Goal: Information Seeking & Learning: Learn about a topic

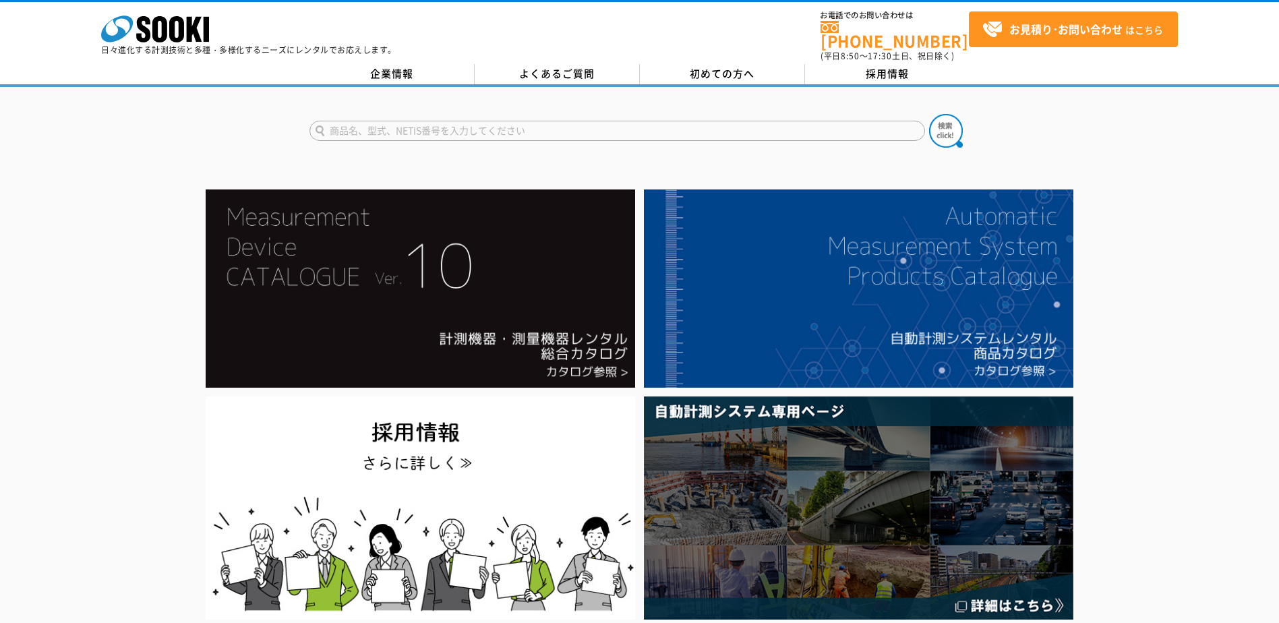
drag, startPoint x: 0, startPoint y: 0, endPoint x: 489, endPoint y: 127, distance: 505.2
click at [489, 127] on input "text" at bounding box center [617, 131] width 616 height 20
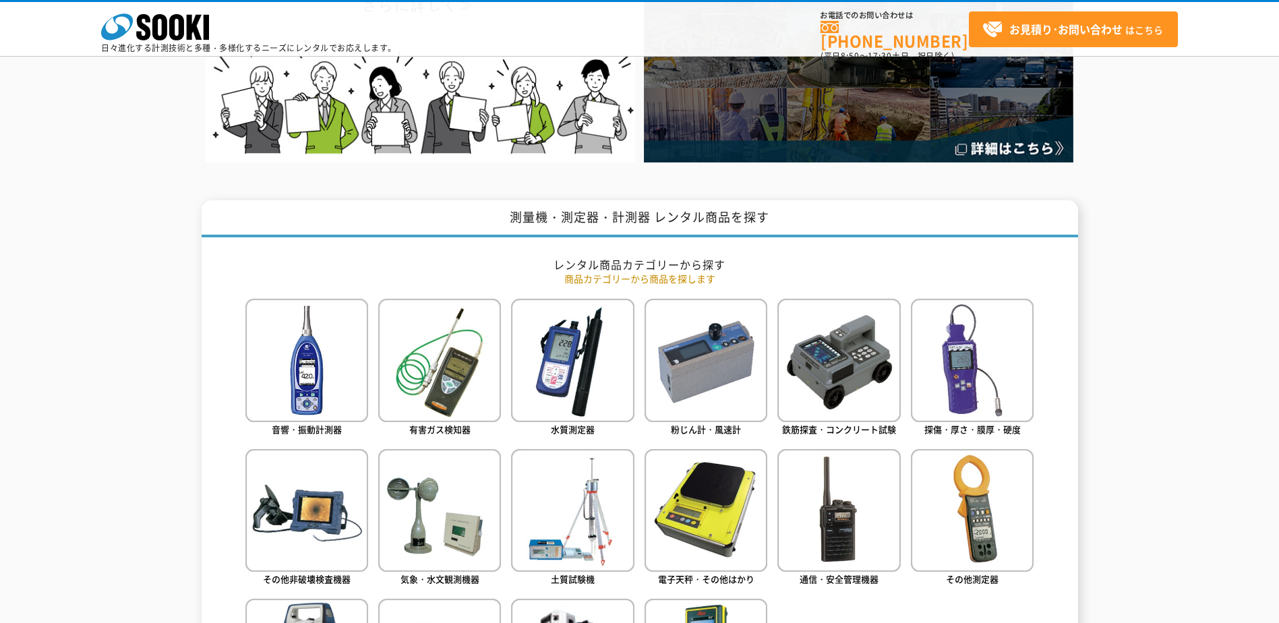
scroll to position [437, 0]
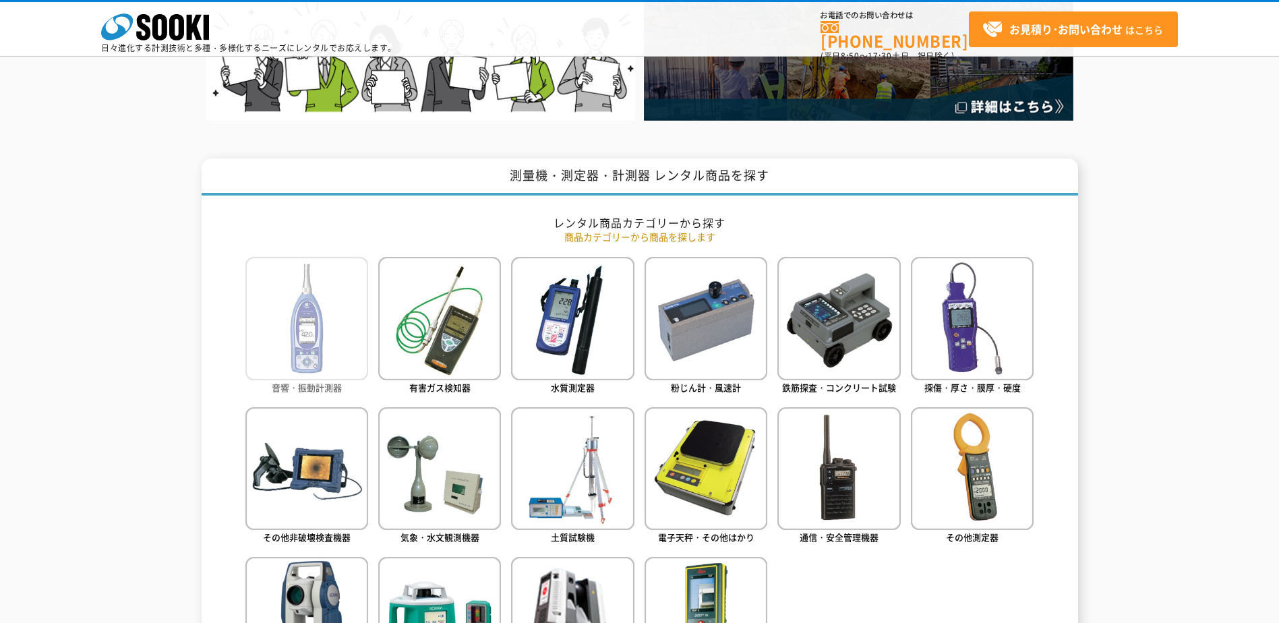
type input "商品名、型式、NETIS番号を入力してください"
click at [324, 343] on img at bounding box center [306, 318] width 123 height 123
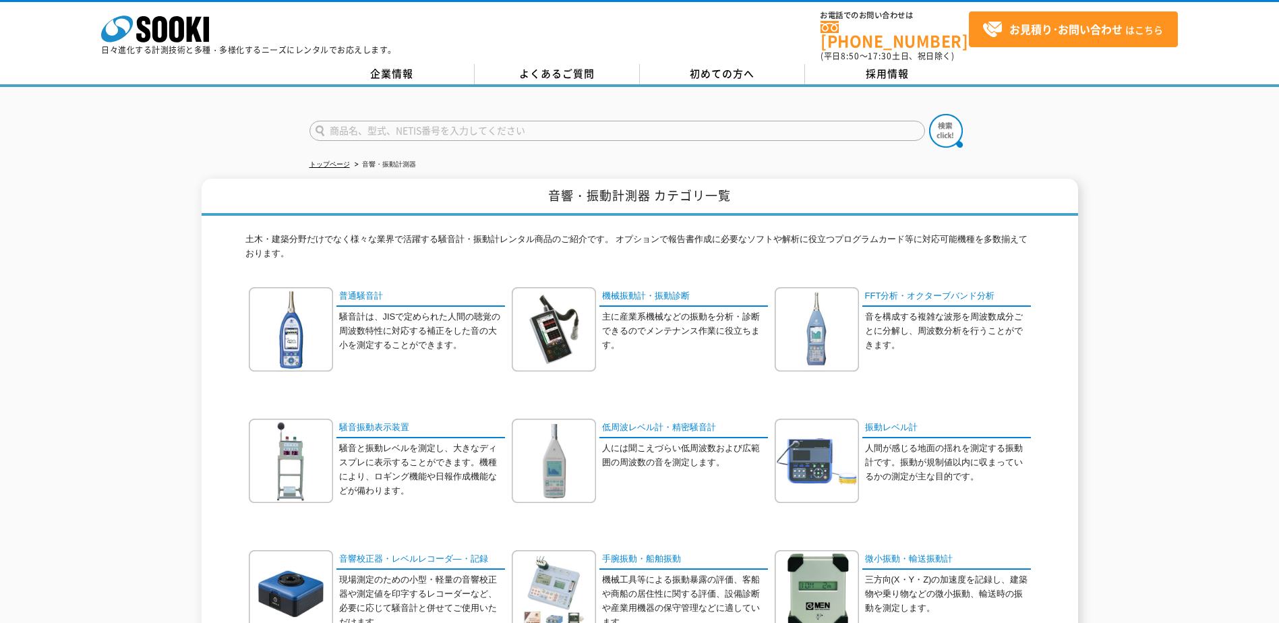
click at [400, 121] on input "text" at bounding box center [617, 131] width 616 height 20
type input "NB\14"
click at [929, 114] on button at bounding box center [946, 131] width 34 height 34
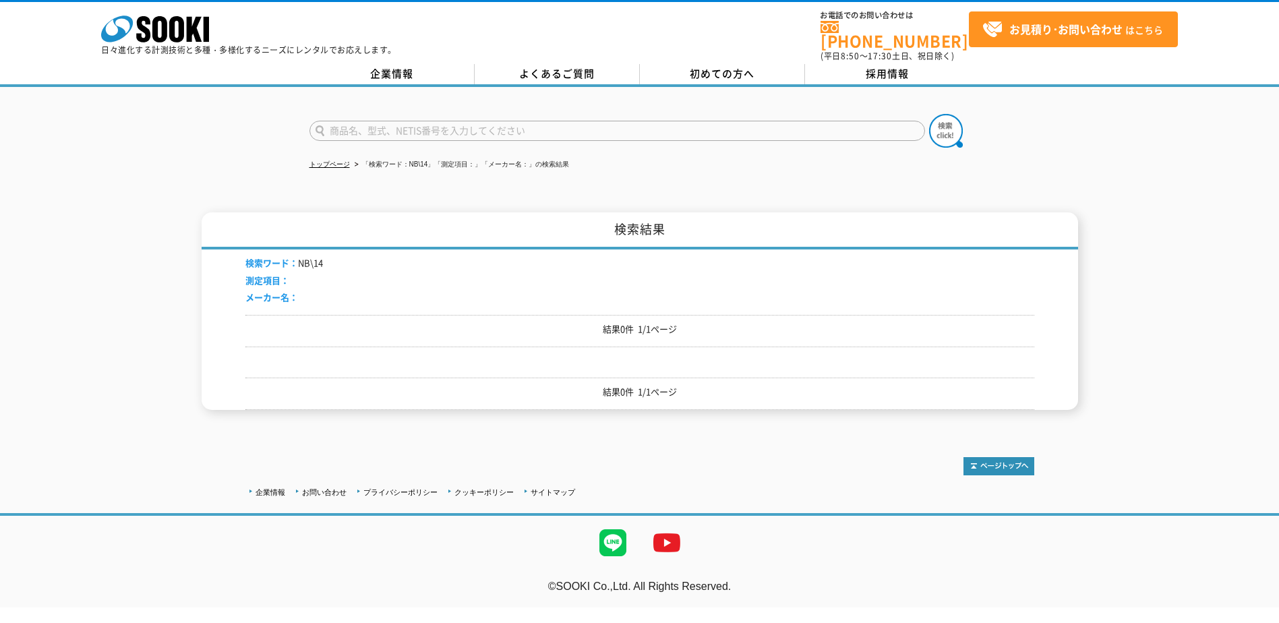
click at [378, 127] on input "text" at bounding box center [617, 131] width 616 height 20
type input "NB"
click at [929, 114] on button at bounding box center [946, 131] width 34 height 34
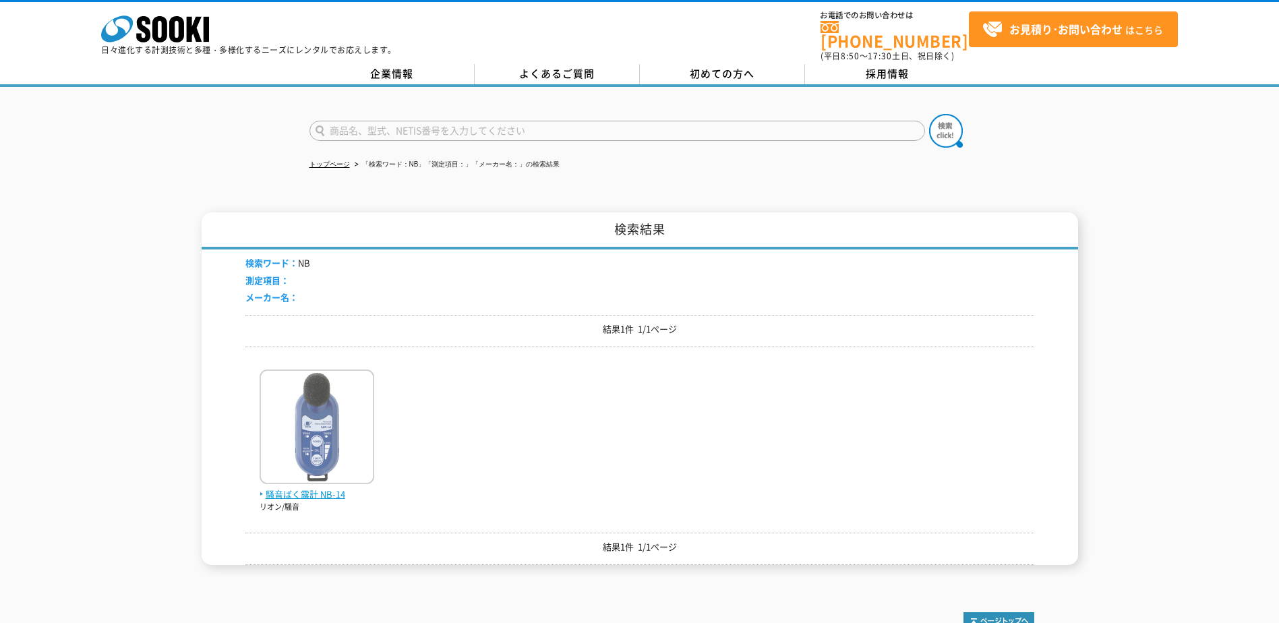
click at [365, 419] on img at bounding box center [317, 428] width 115 height 118
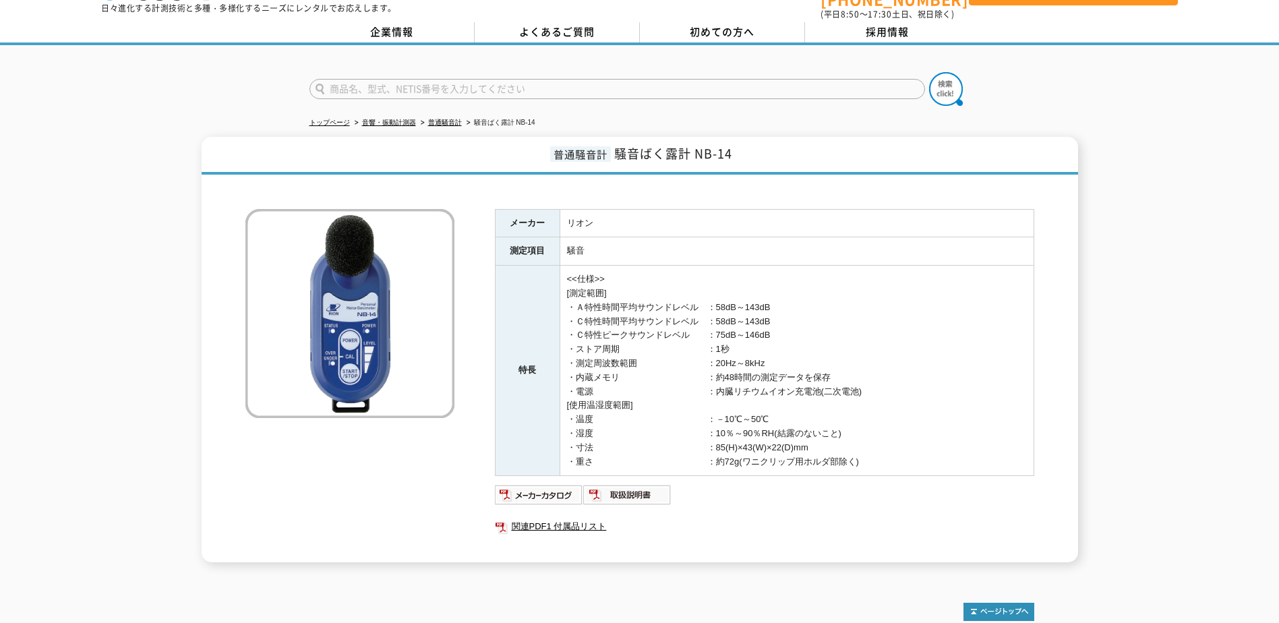
scroll to position [41, 0]
click at [384, 119] on link "音響・振動計測器" at bounding box center [389, 122] width 54 height 7
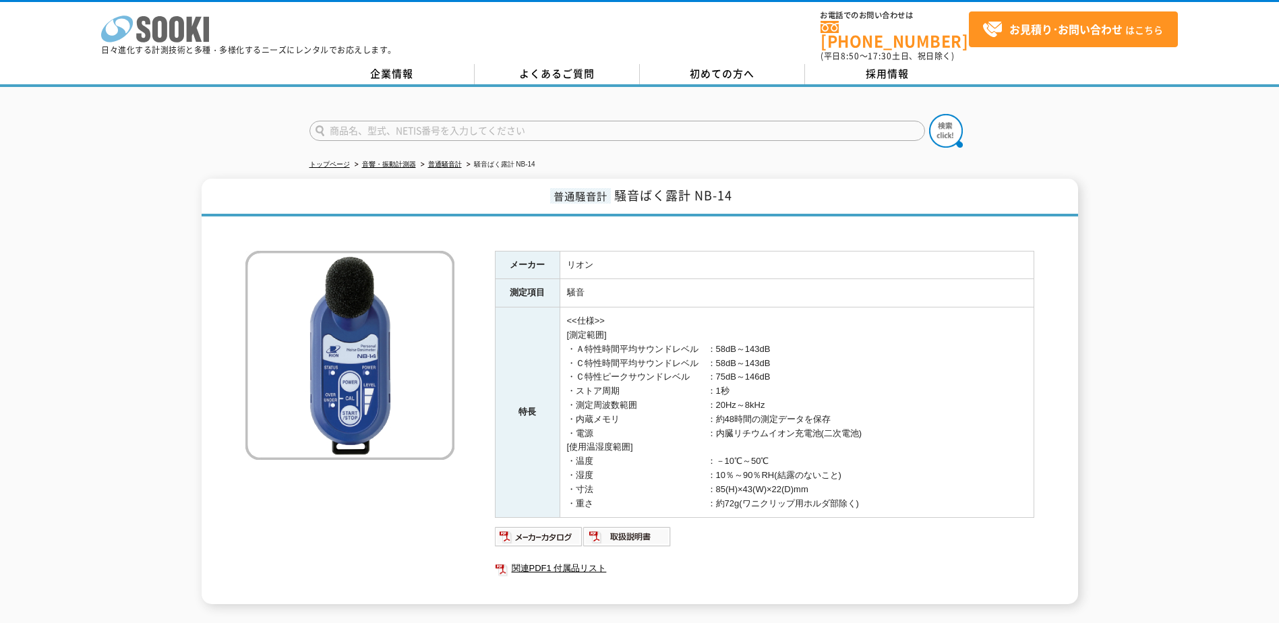
click at [182, 28] on icon at bounding box center [176, 29] width 15 height 26
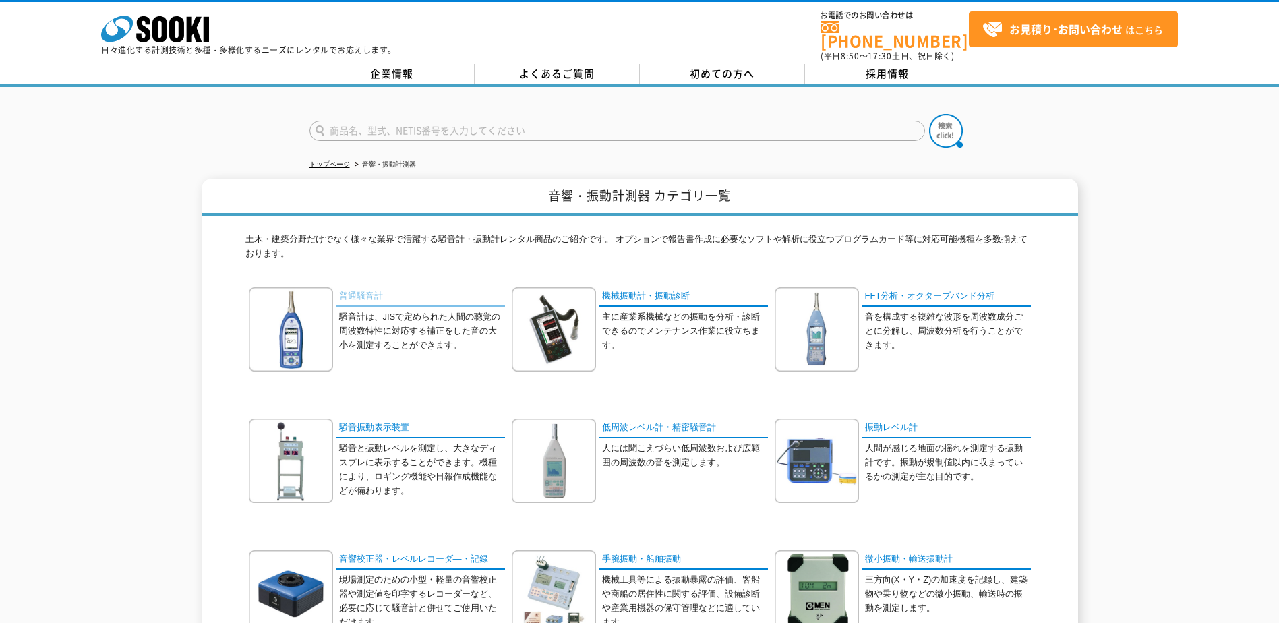
click at [365, 288] on link "普通騒音計" at bounding box center [420, 297] width 169 height 20
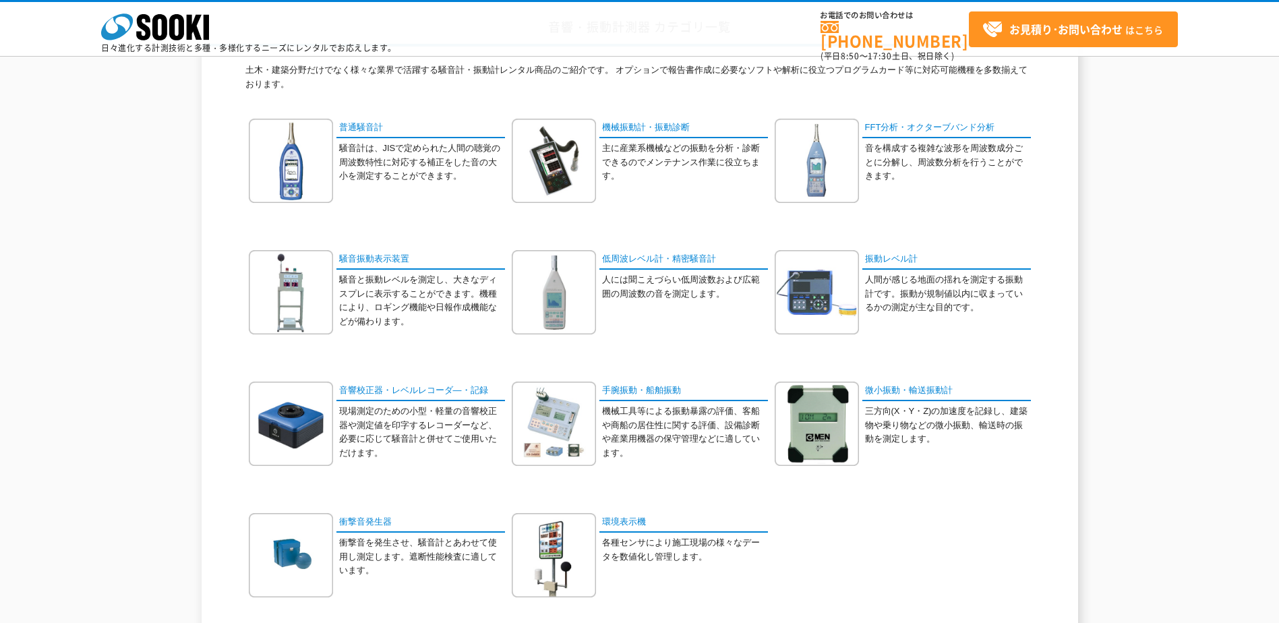
scroll to position [107, 0]
click at [887, 264] on link "振動レベル計" at bounding box center [946, 259] width 169 height 20
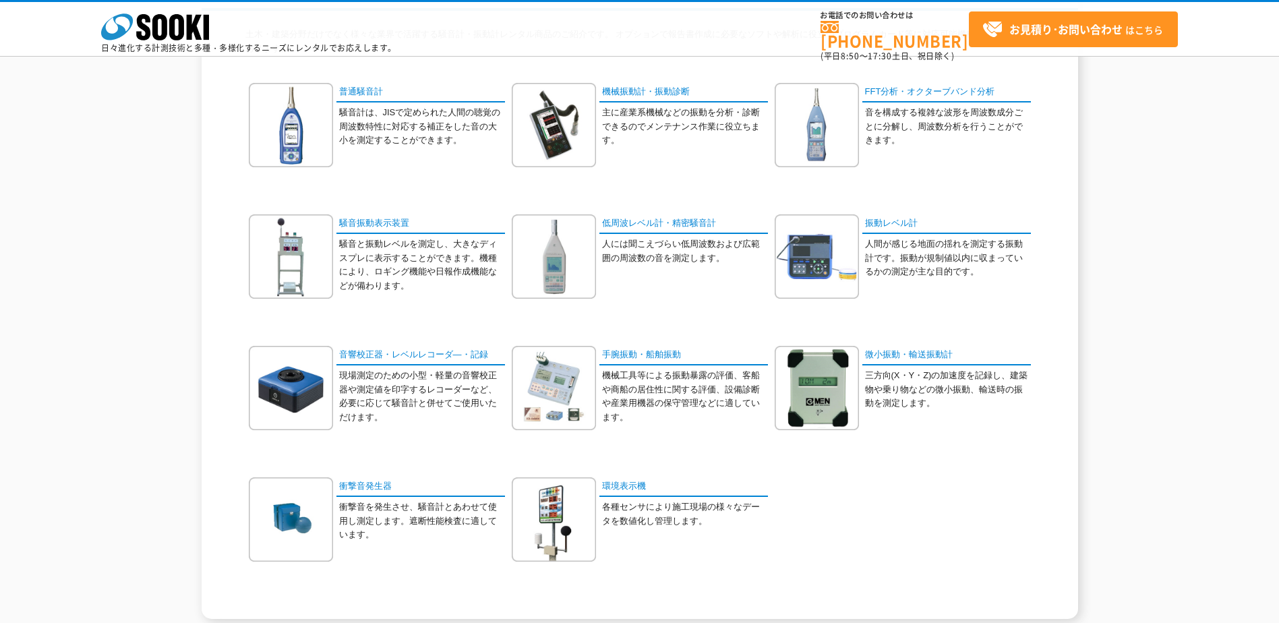
scroll to position [143, 0]
click at [382, 222] on link "騒音振動表示装置" at bounding box center [420, 224] width 169 height 20
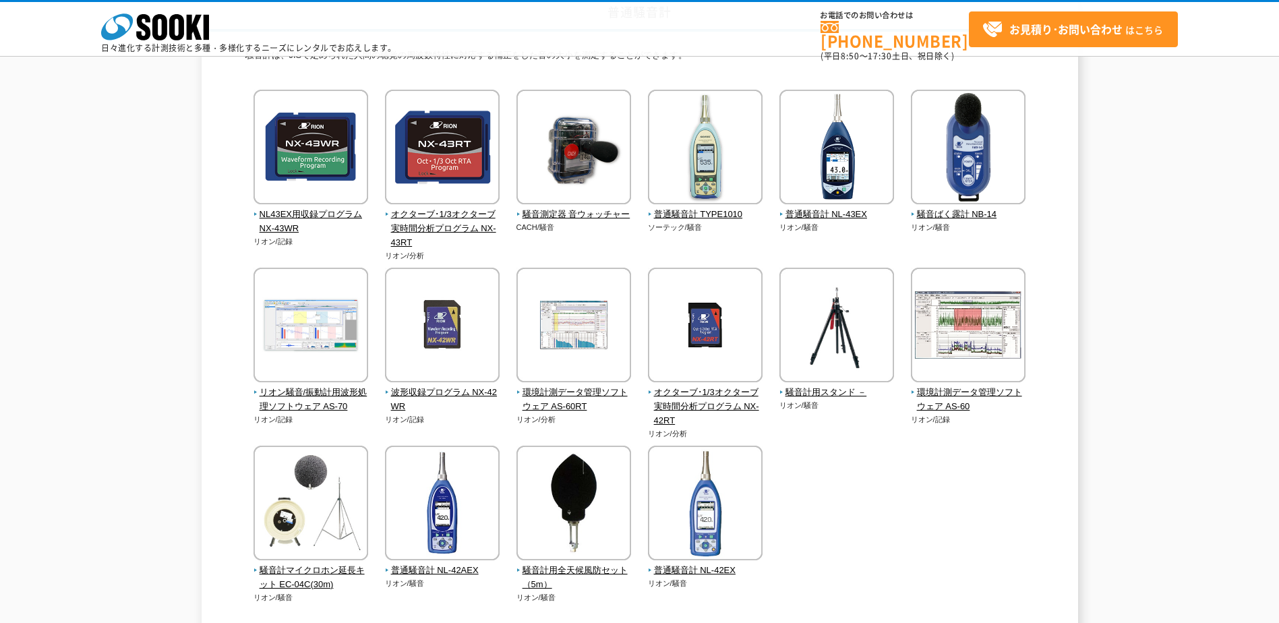
scroll to position [123, 0]
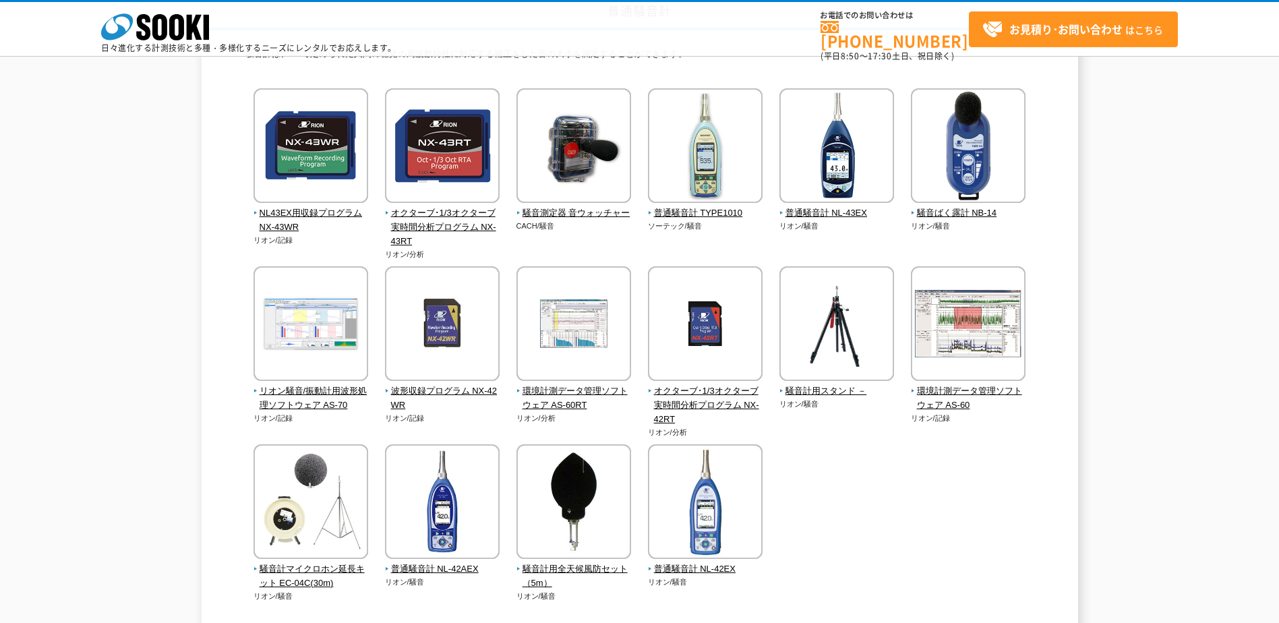
click at [165, 237] on div "普通騒音計 騒音計は、JISで定められた人間の聴覚の周波数特性に対応する補正をした音の大小を測定することができます。 NL43EX用収録プログラム NX-43…" at bounding box center [639, 316] width 1279 height 645
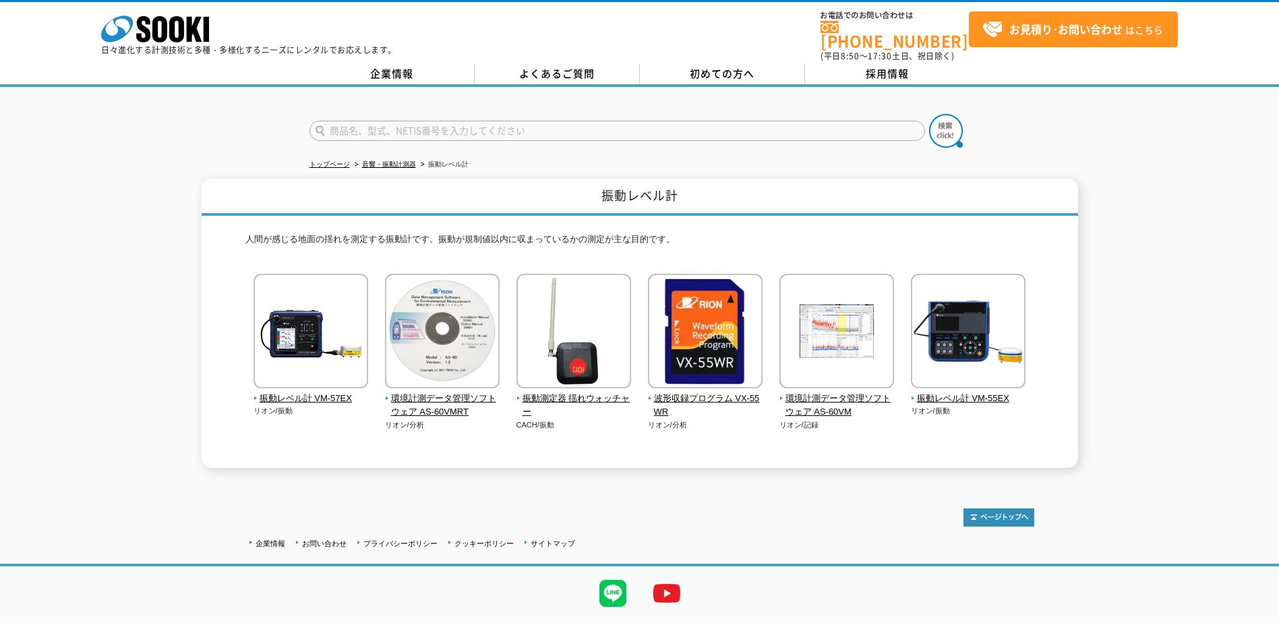
scroll to position [28, 0]
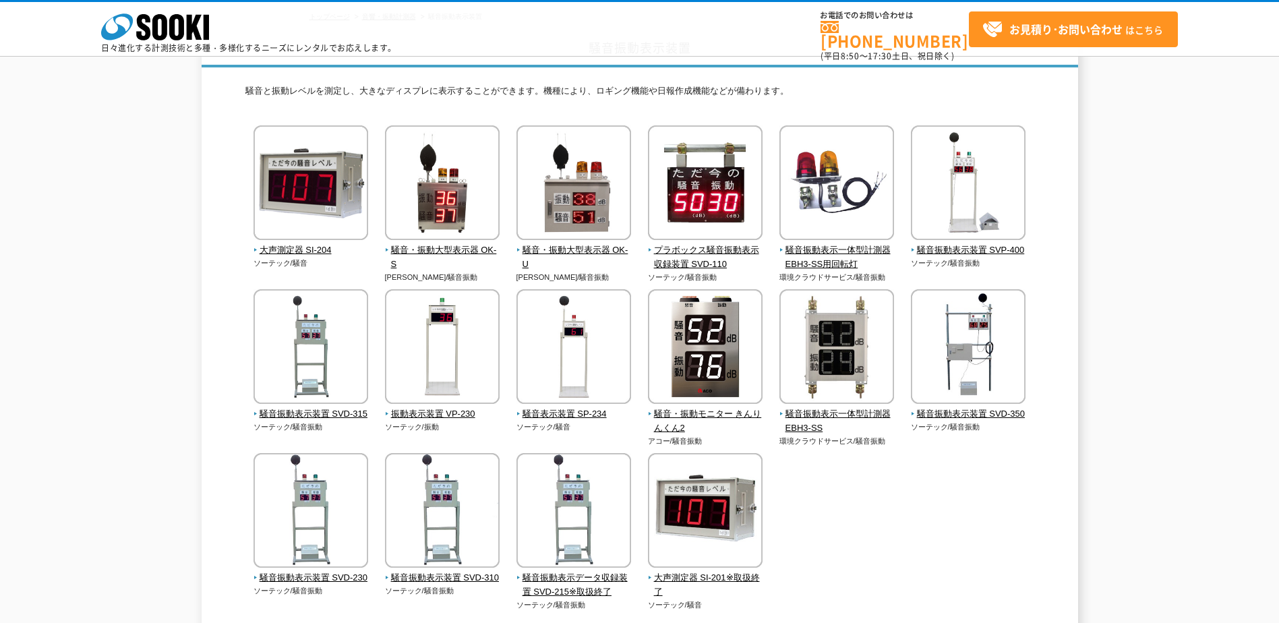
scroll to position [82, 0]
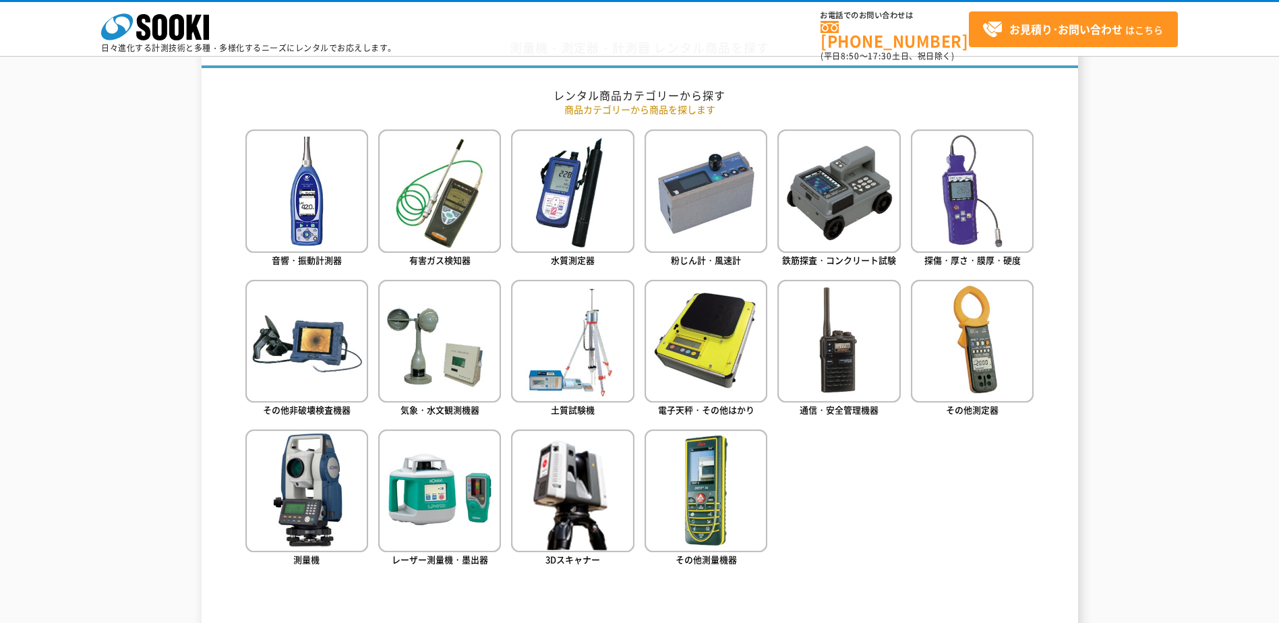
scroll to position [566, 0]
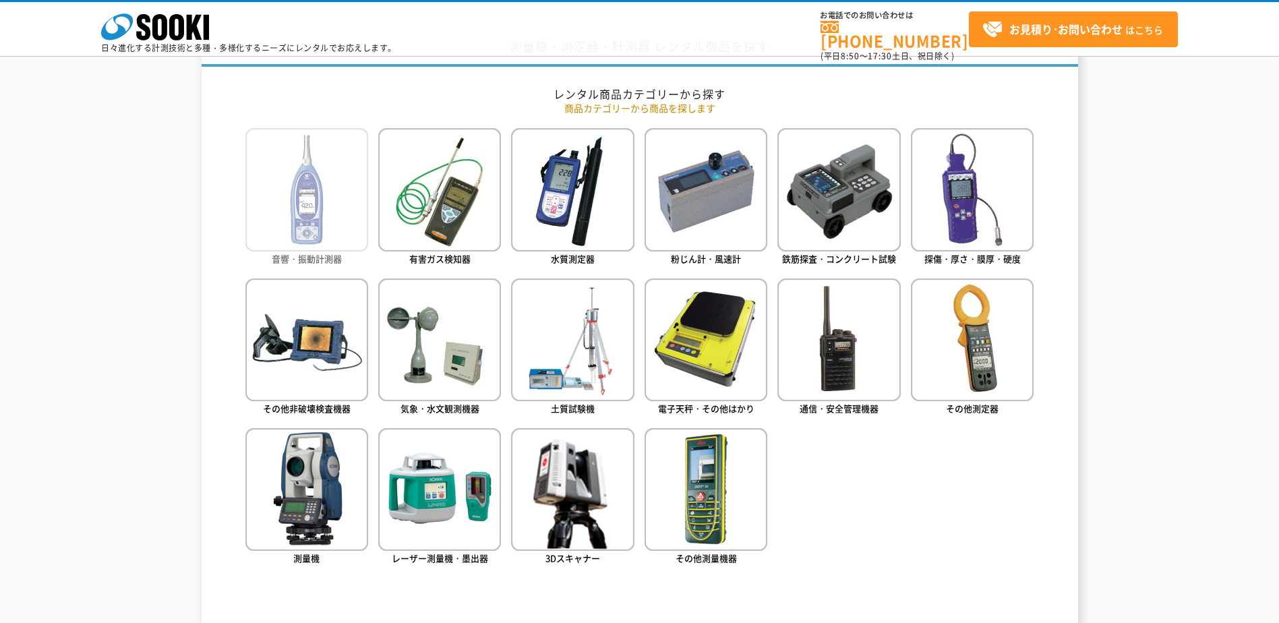
click at [314, 197] on img at bounding box center [306, 189] width 123 height 123
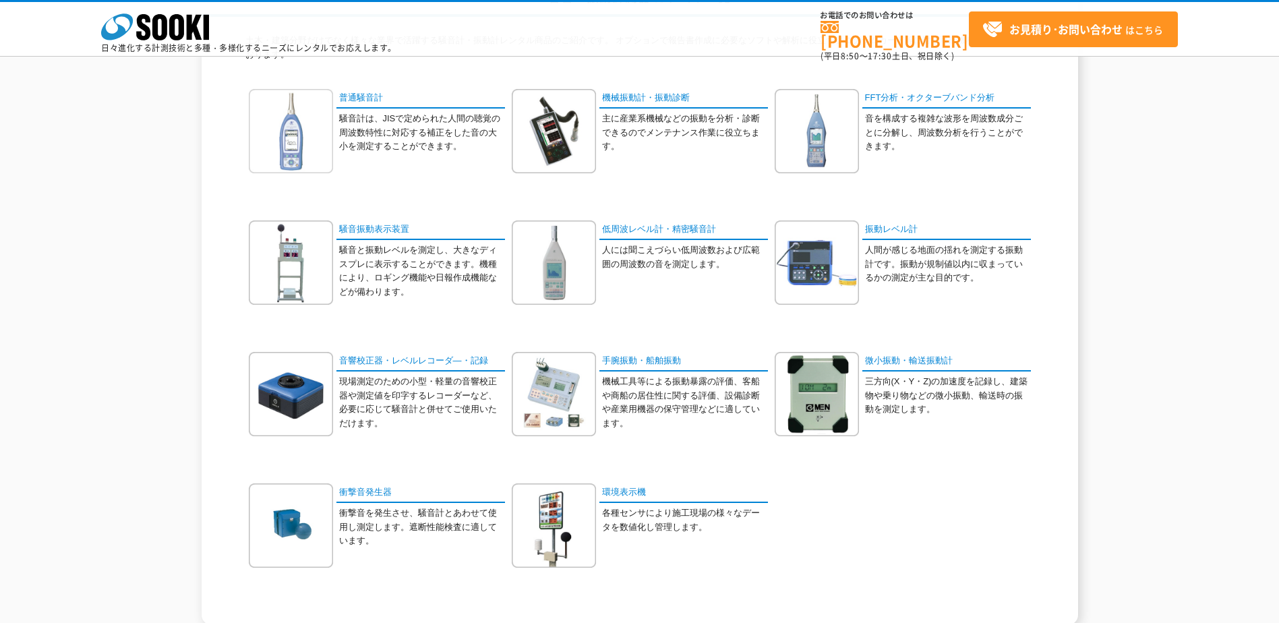
scroll to position [137, 0]
click at [380, 229] on link "騒音振動表示装置" at bounding box center [420, 230] width 169 height 20
click at [366, 96] on link "普通騒音計" at bounding box center [420, 98] width 169 height 20
click at [889, 231] on link "振動レベル計" at bounding box center [946, 230] width 169 height 20
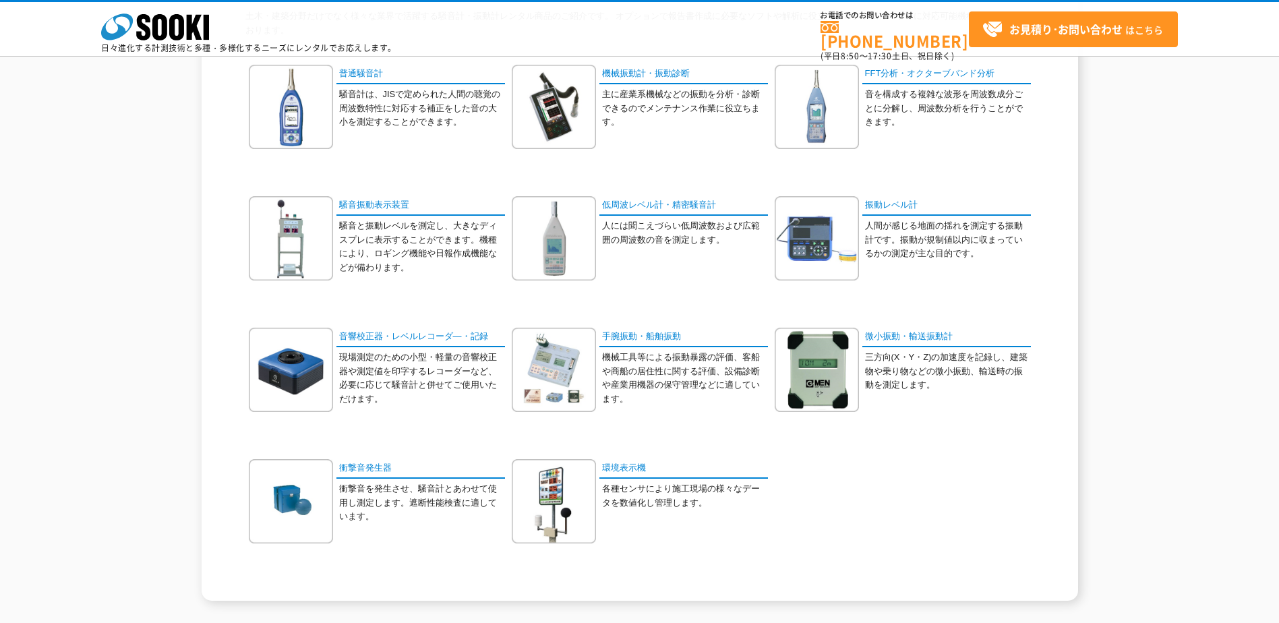
scroll to position [160, 0]
click at [158, 217] on div "音響・振動計測器 カテゴリ一覧 土木・建築分野だけでなく様々な業界で活躍する騒音計・振動計レンタル商品のご紹介です。 オプションで報告書作成に必要なソフトや解…" at bounding box center [639, 279] width 1279 height 645
click at [889, 197] on link "振動レベル計" at bounding box center [946, 207] width 169 height 20
click at [366, 75] on link "普通騒音計" at bounding box center [420, 75] width 169 height 20
click at [895, 207] on link "振動レベル計" at bounding box center [946, 207] width 169 height 20
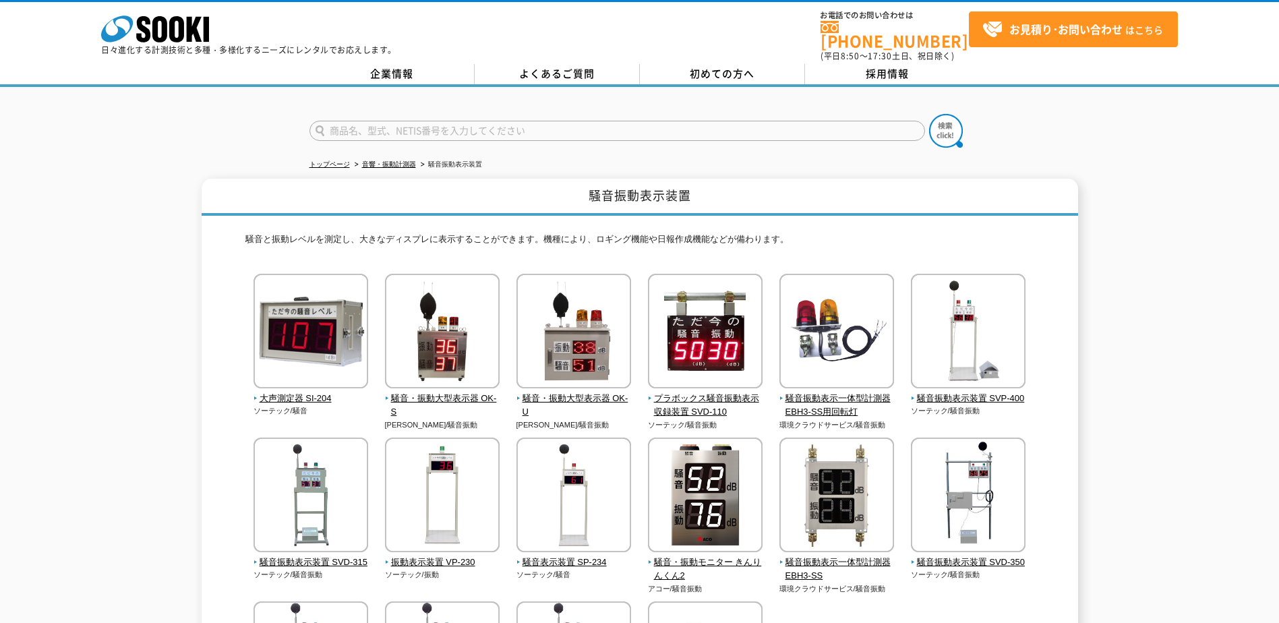
click at [122, 236] on div "騒音振動表示装置 騒音と振動レベルを測定し、大きなディスプレに表示することができます。機種により、ロギング機能や日報作成機能などが備わります。 大声測定器 S…" at bounding box center [639, 487] width 1279 height 617
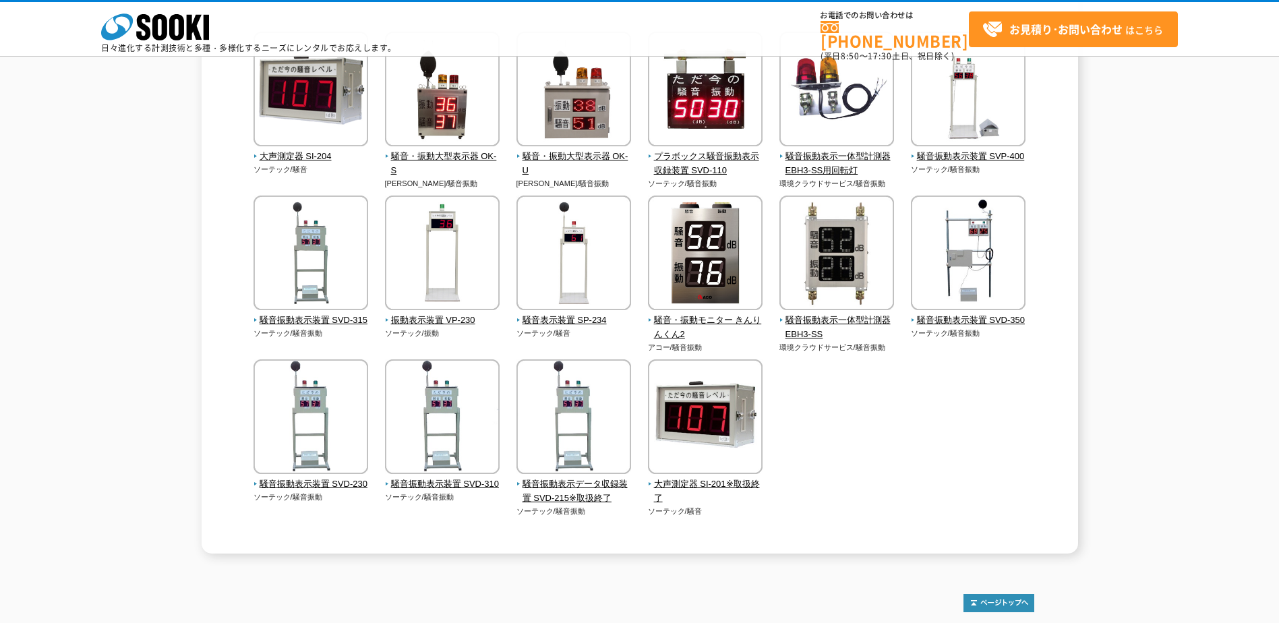
scroll to position [183, 0]
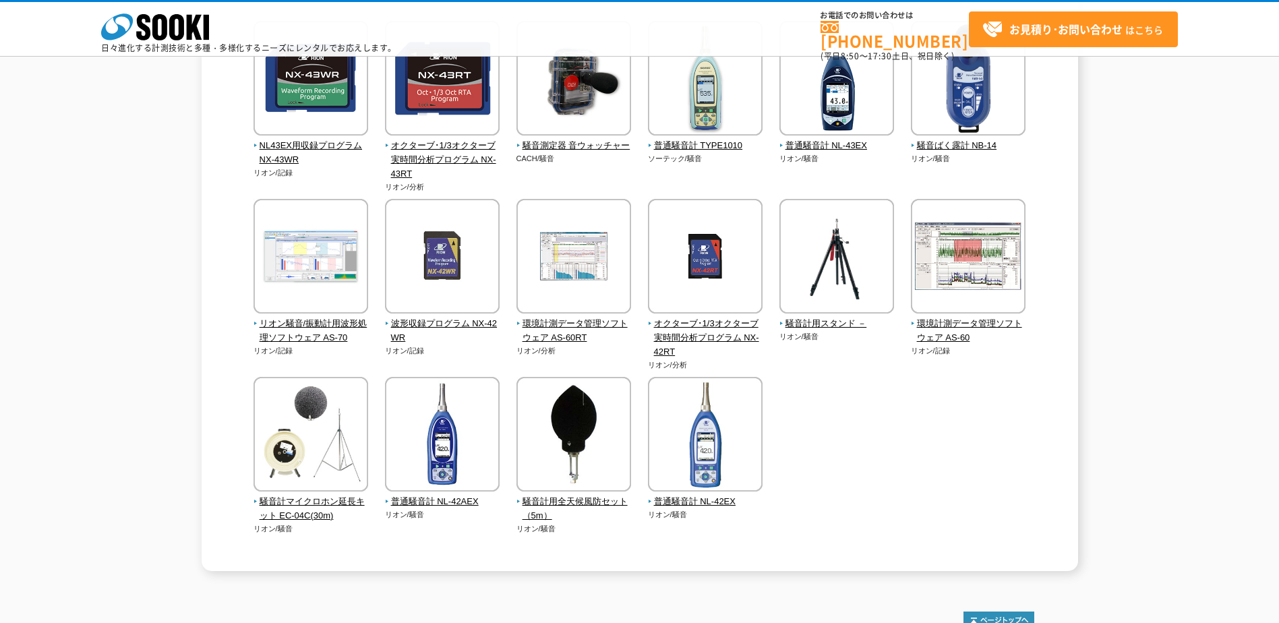
scroll to position [256, 0]
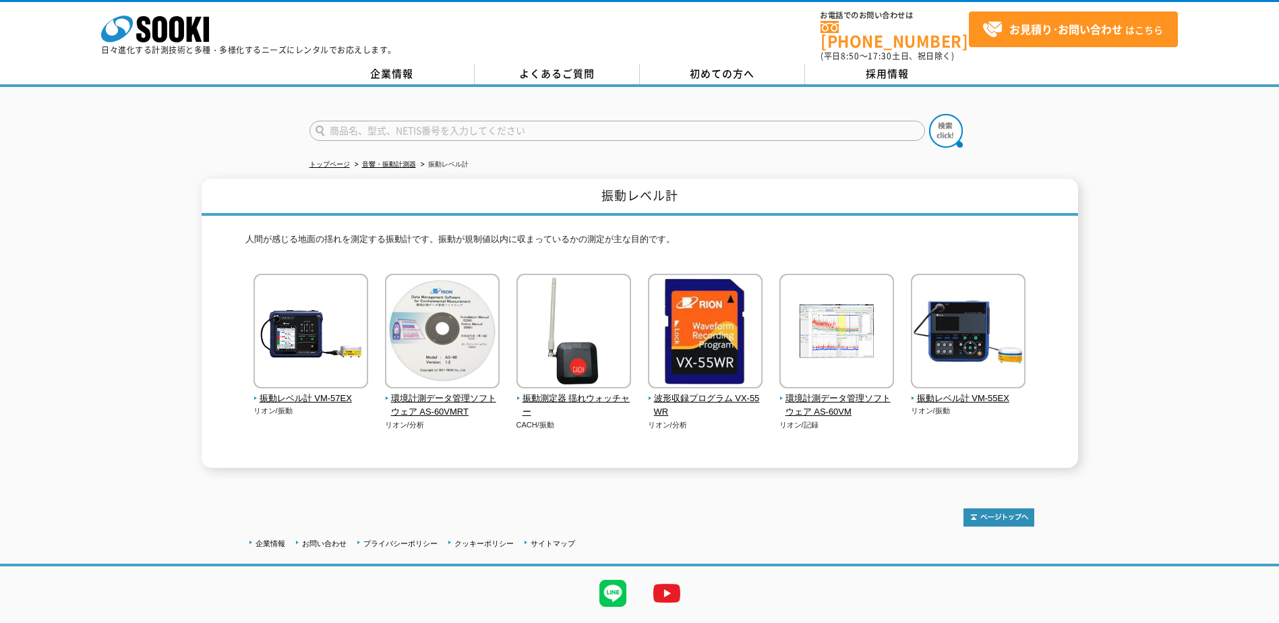
scroll to position [28, 0]
click at [390, 216] on div "人間が感じる地面の揺れを測定する振動計です。振動が規制値以内に収まっているかの測定が主な目的です。 振動レベル計 VM-57EX リオン/振動 リオン/分析 …" at bounding box center [639, 342] width 789 height 252
click at [562, 369] on img at bounding box center [573, 333] width 115 height 118
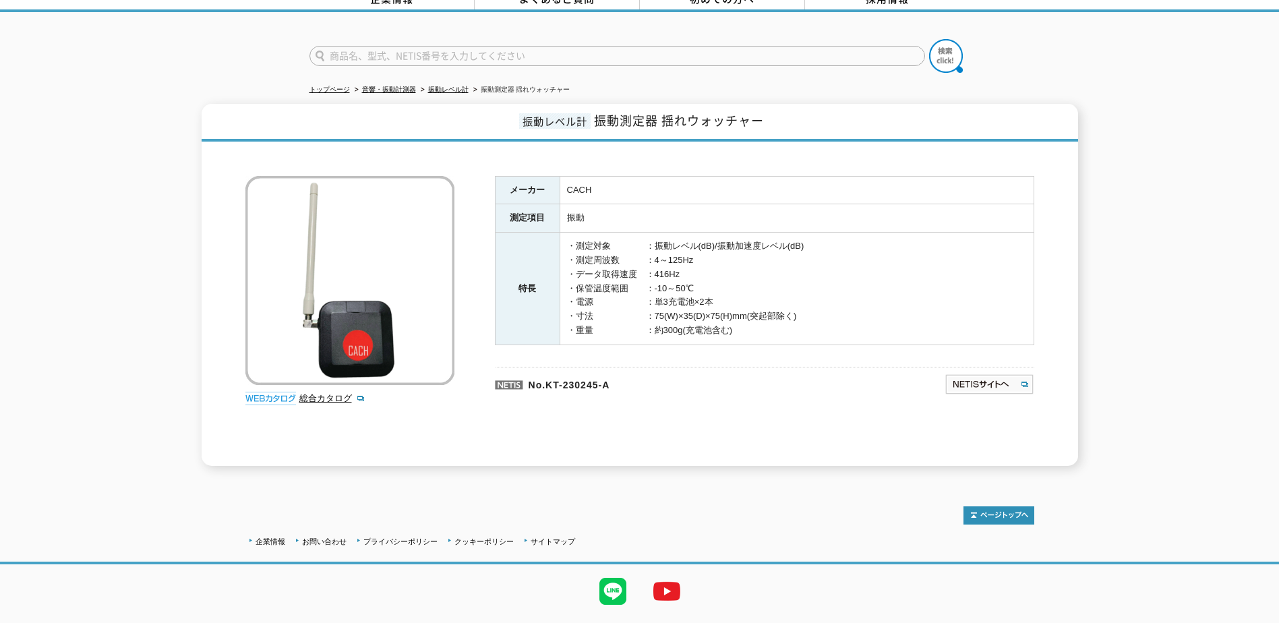
scroll to position [94, 0]
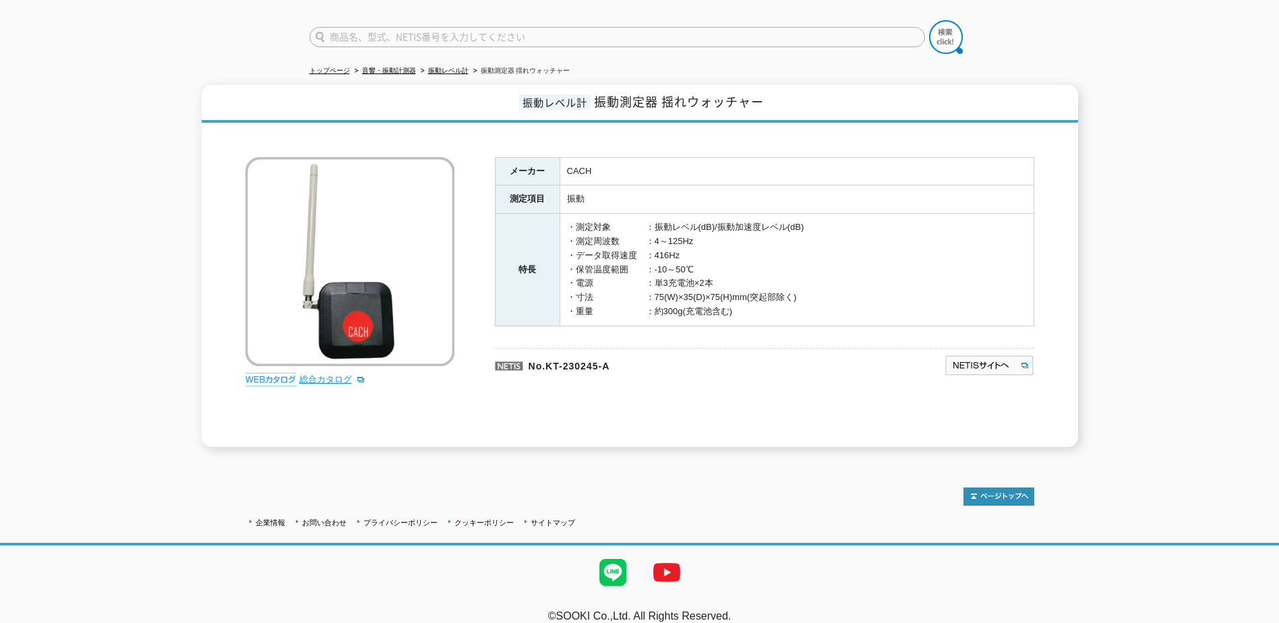
click at [324, 374] on link "総合カタログ" at bounding box center [332, 379] width 66 height 10
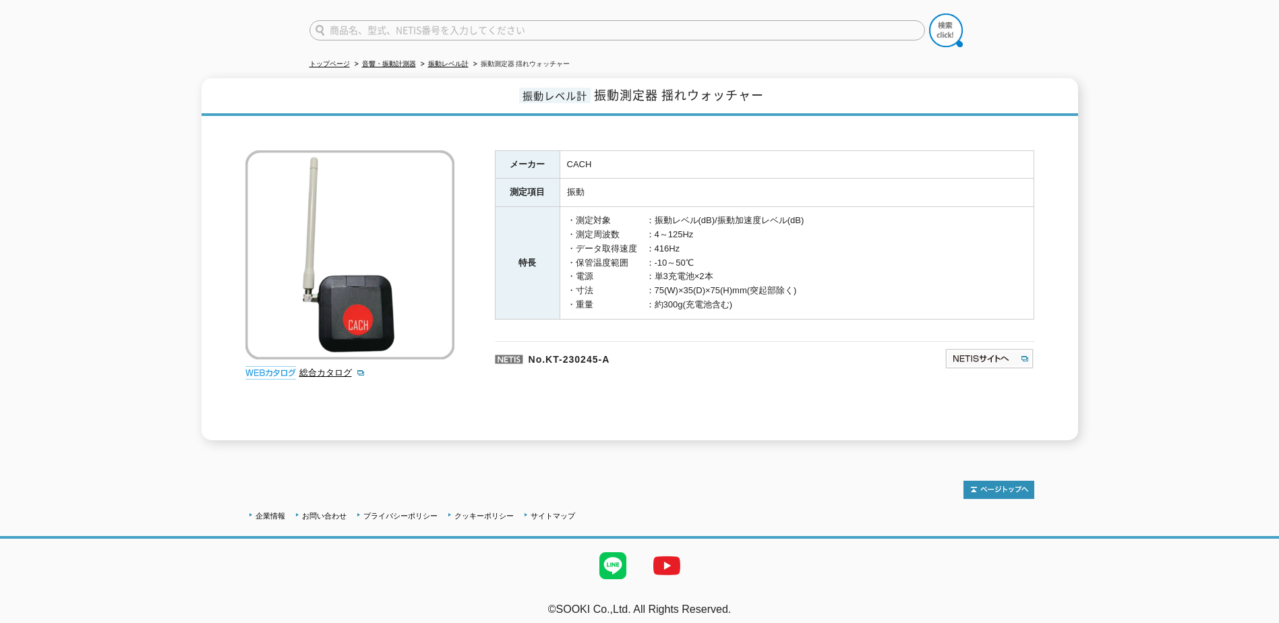
scroll to position [101, 0]
click at [320, 367] on link "総合カタログ" at bounding box center [332, 372] width 66 height 10
click at [390, 20] on input "text" at bounding box center [617, 30] width 616 height 20
type input "o"
type input "音キャッチャー"
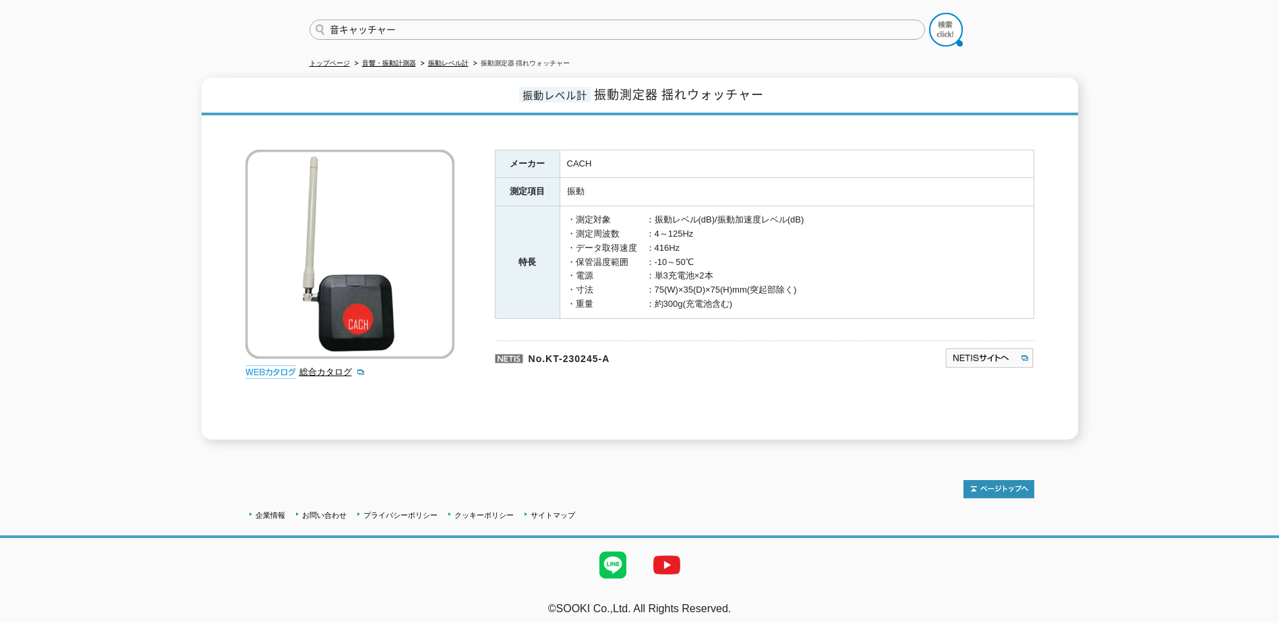
click at [929, 13] on button at bounding box center [946, 30] width 34 height 34
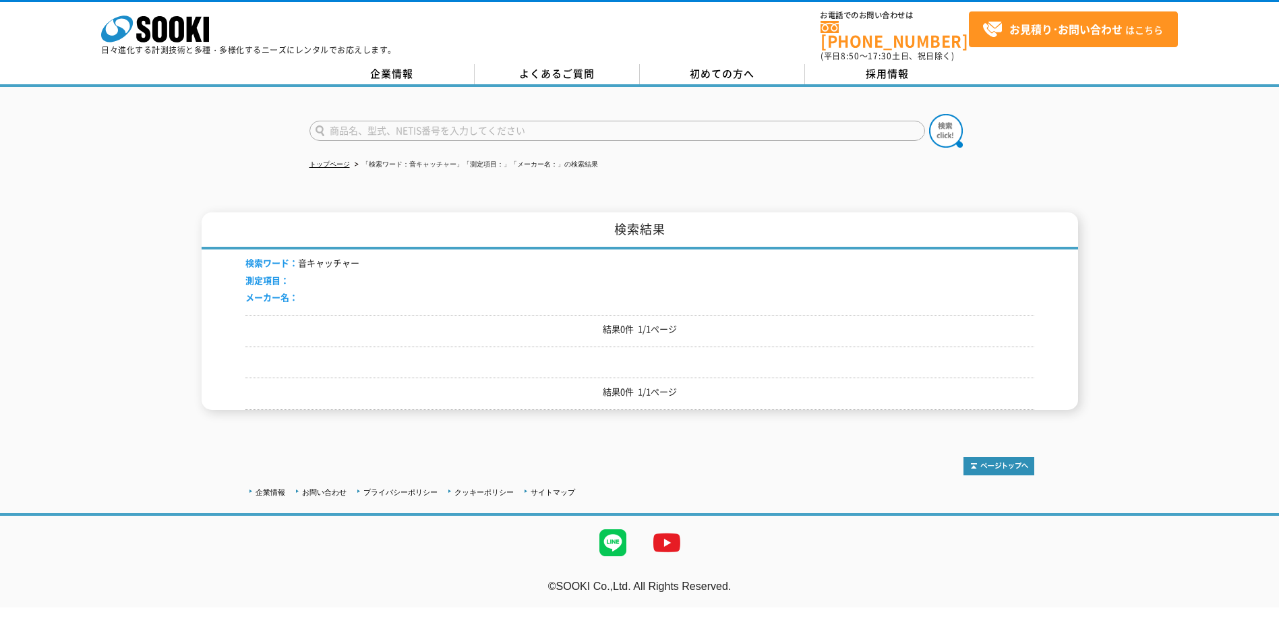
click at [355, 125] on input "text" at bounding box center [617, 131] width 616 height 20
type input "商品名、型式、NETIS番号を入力してください"
